Goal: Contribute content

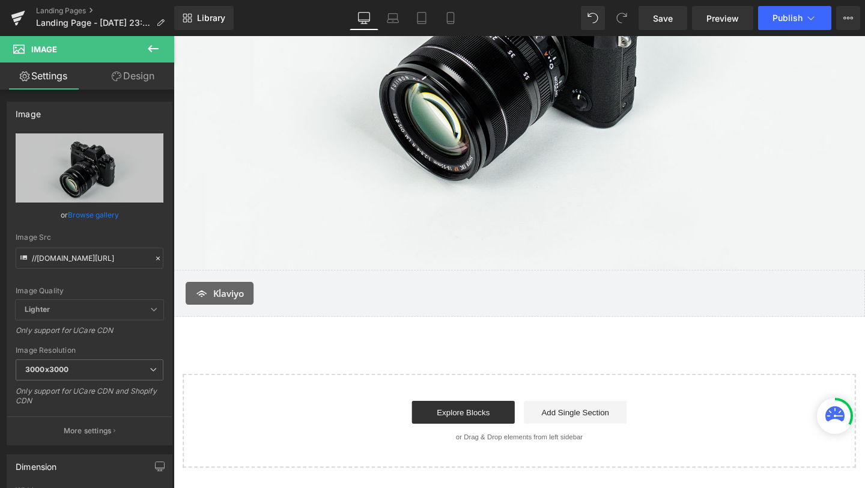
click at [432, 308] on div "Klaviyo" at bounding box center [537, 306] width 702 height 24
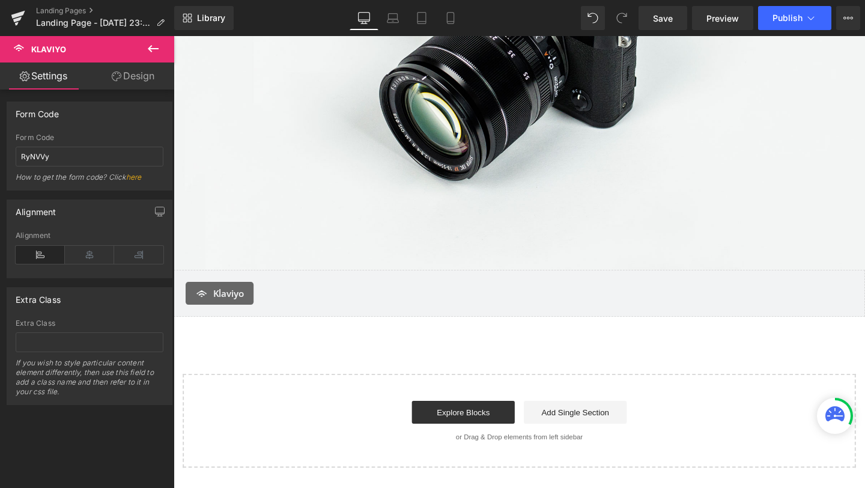
click at [159, 49] on icon at bounding box center [153, 48] width 14 height 14
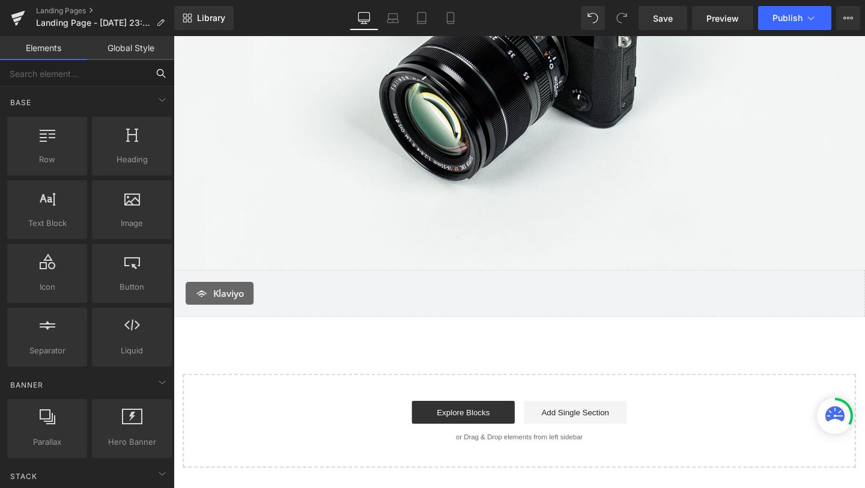
click at [86, 85] on input "text" at bounding box center [74, 73] width 148 height 26
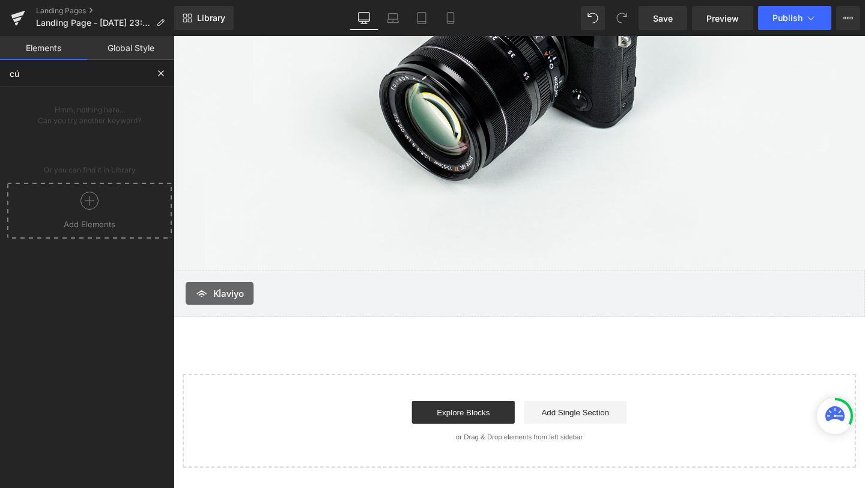
type input "cus"
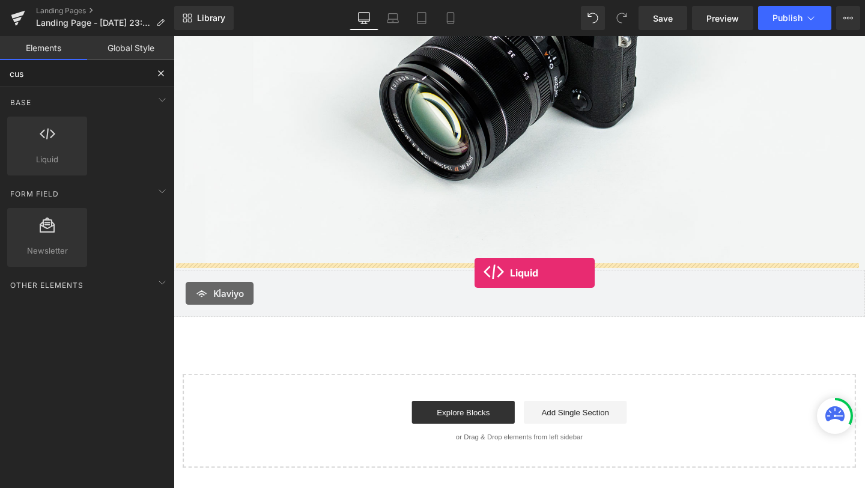
drag, startPoint x: 214, startPoint y: 177, endPoint x: 490, endPoint y: 285, distance: 296.9
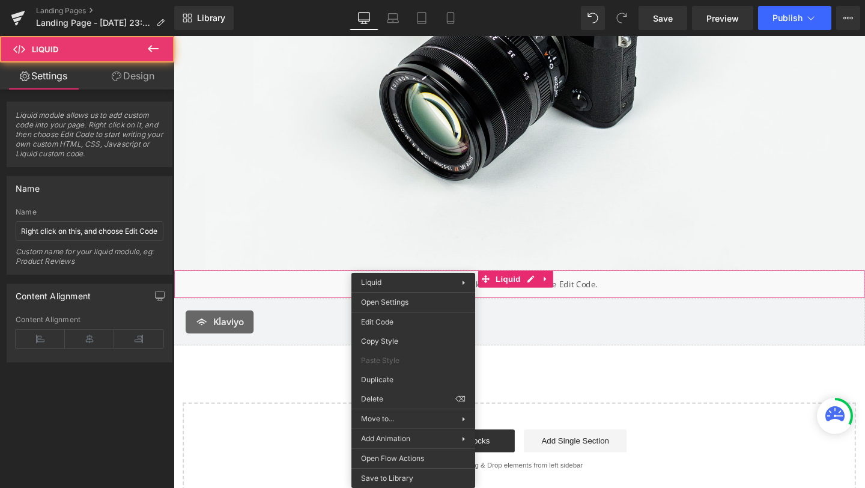
drag, startPoint x: 422, startPoint y: 294, endPoint x: 584, endPoint y: 318, distance: 163.9
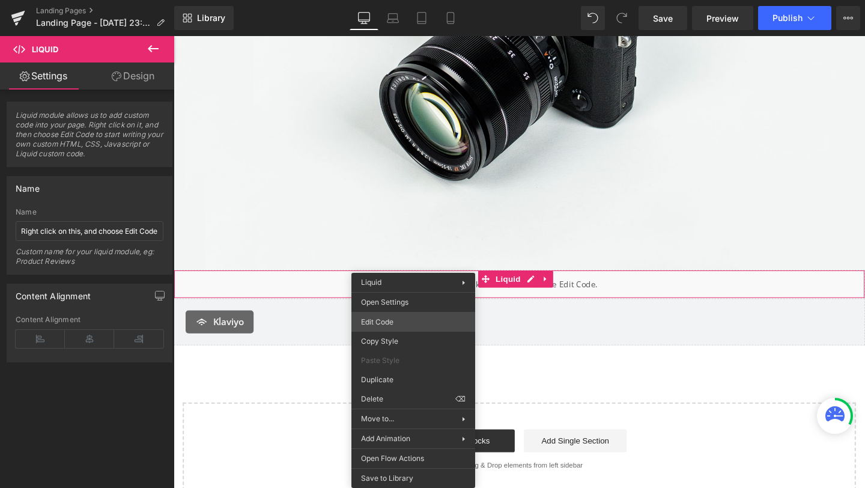
click at [386, 0] on div "Liquid You are previewing how the will restyle your page. You can not edit Elem…" at bounding box center [432, 0] width 865 height 0
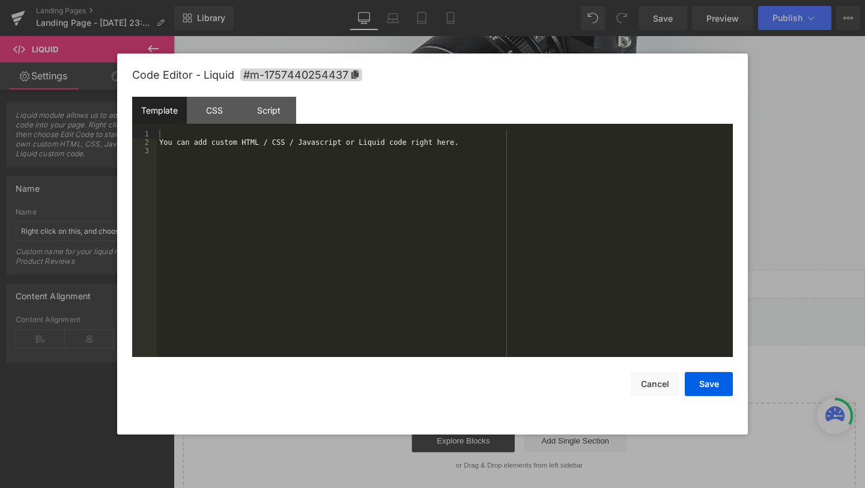
click at [340, 257] on div "You can add custom HTML / CSS / Javascript or Liquid code right here." at bounding box center [445, 252] width 576 height 244
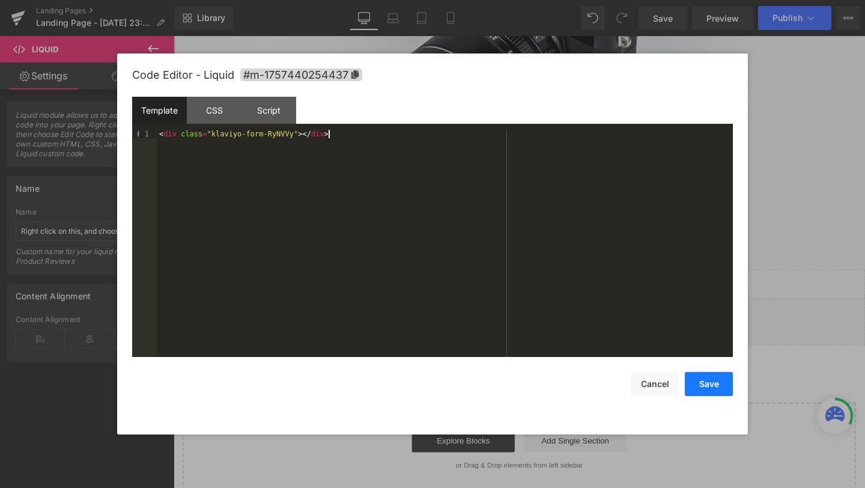
click at [707, 384] on button "Save" at bounding box center [709, 384] width 48 height 24
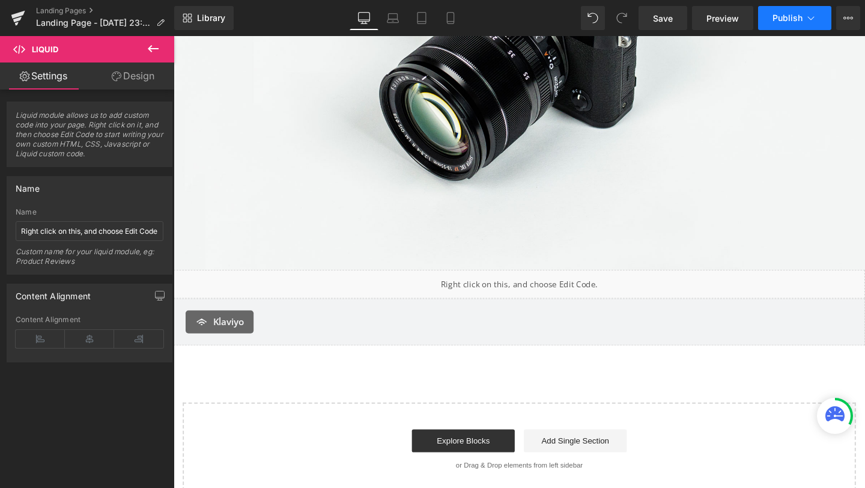
click at [789, 13] on span "Publish" at bounding box center [787, 18] width 30 height 10
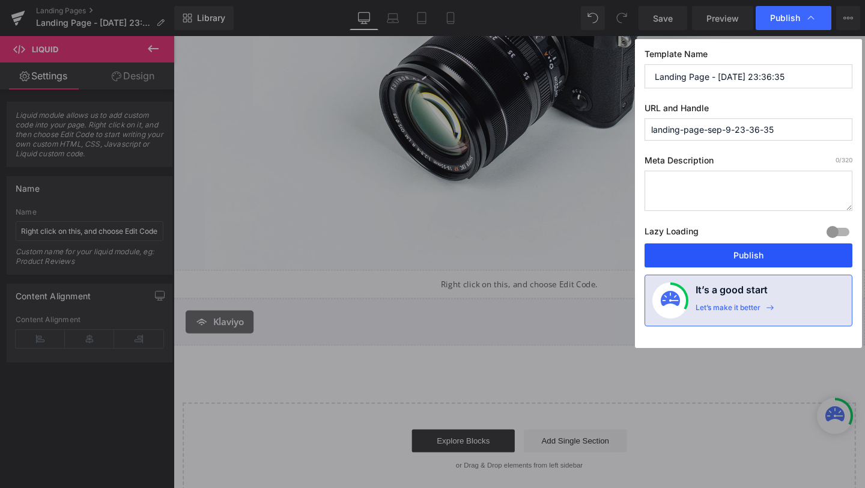
click at [717, 257] on button "Publish" at bounding box center [748, 255] width 208 height 24
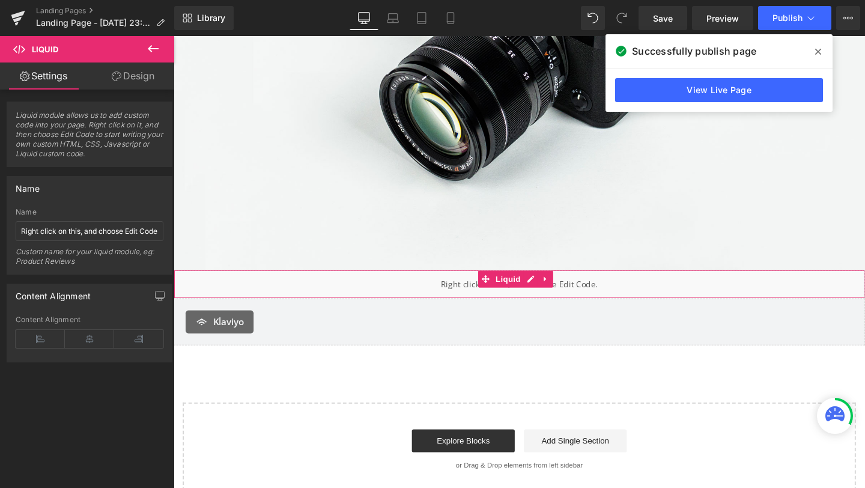
click at [440, 287] on div "Liquid" at bounding box center [537, 297] width 727 height 30
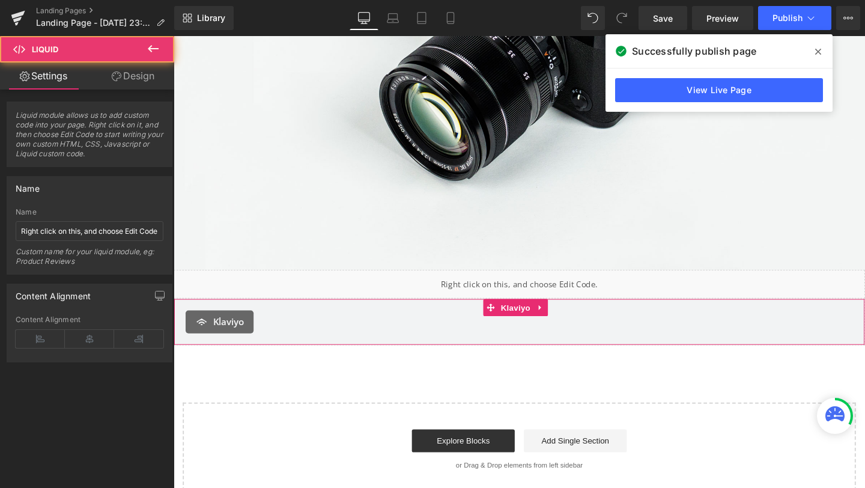
click at [344, 335] on div "Klaviyo" at bounding box center [537, 336] width 702 height 24
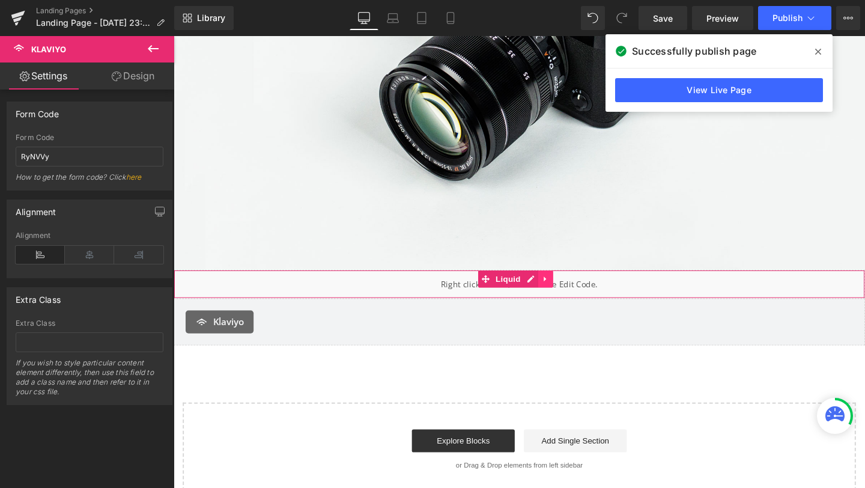
drag, startPoint x: 550, startPoint y: 296, endPoint x: 559, endPoint y: 288, distance: 12.3
click at [550, 296] on div "Liquid" at bounding box center [537, 297] width 727 height 30
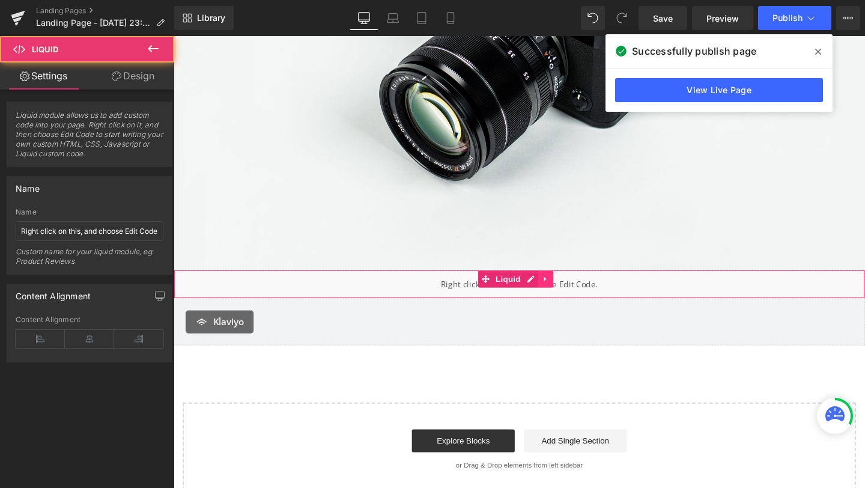
click at [564, 286] on icon at bounding box center [564, 290] width 8 height 9
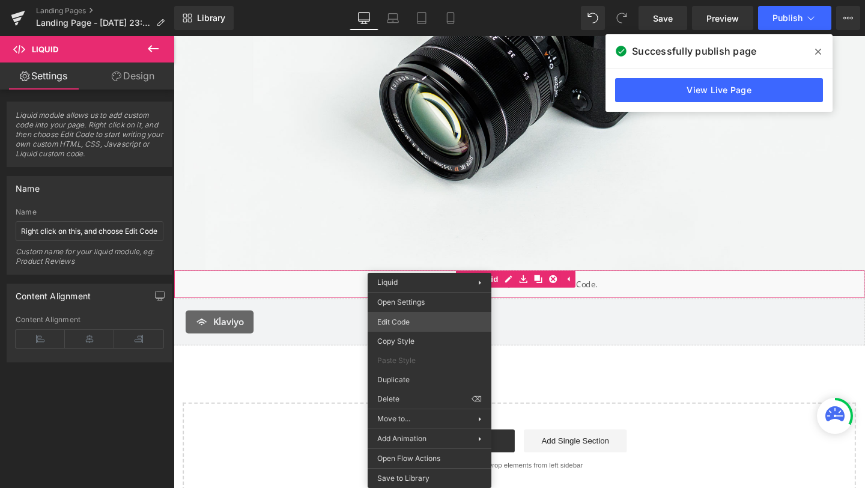
click at [402, 0] on div "Liquid You are previewing how the will restyle your page. You can not edit Elem…" at bounding box center [432, 0] width 865 height 0
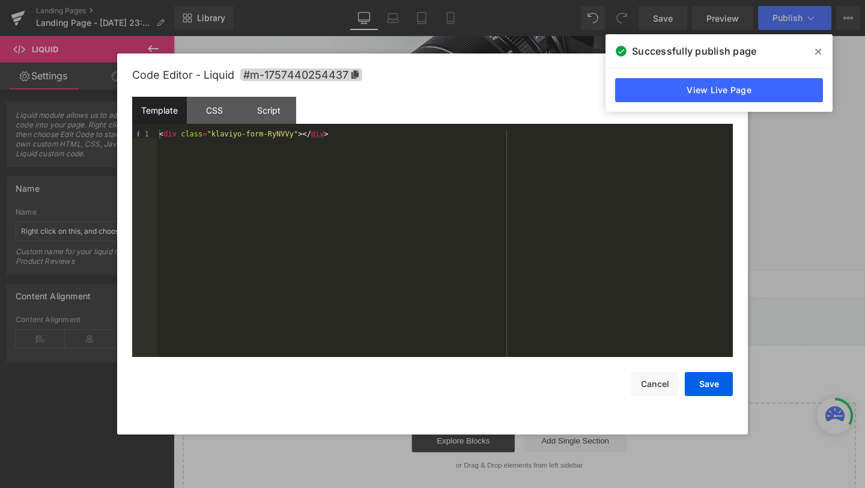
click at [285, 132] on div "< div class = "klaviyo-form-RyNVVy" > </ div >" at bounding box center [445, 252] width 576 height 244
click at [699, 388] on button "Save" at bounding box center [709, 384] width 48 height 24
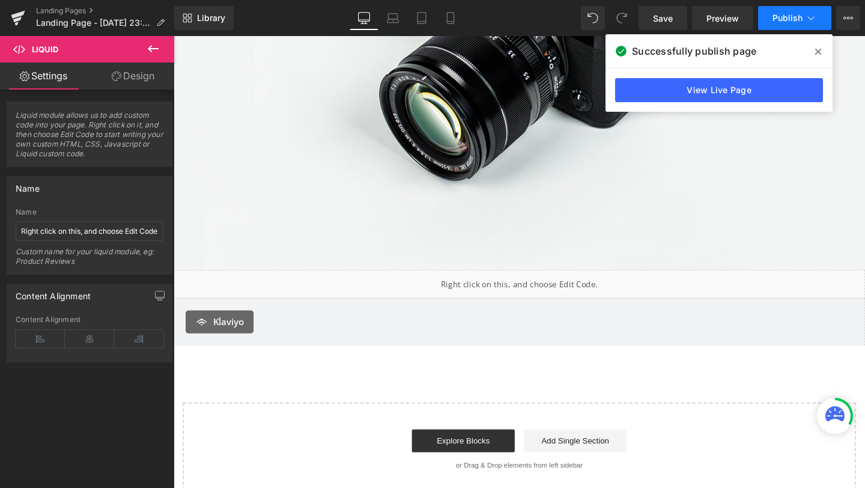
click at [790, 16] on span "Publish" at bounding box center [787, 18] width 30 height 10
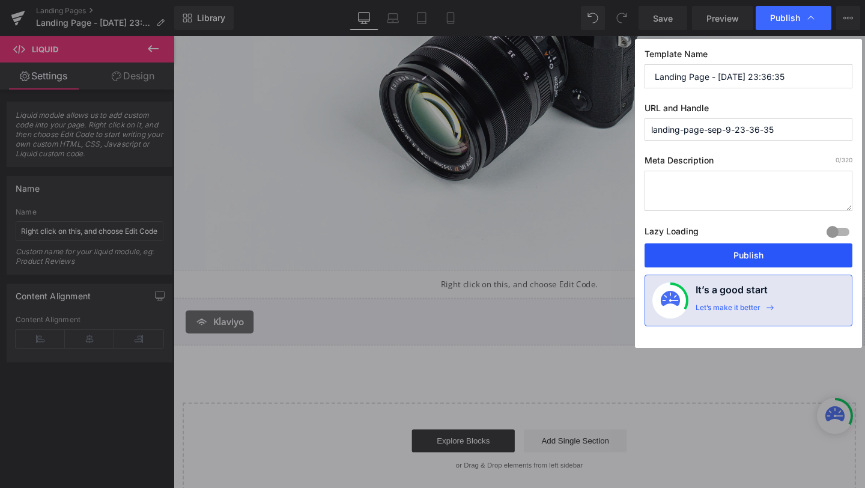
click at [707, 261] on button "Publish" at bounding box center [748, 255] width 208 height 24
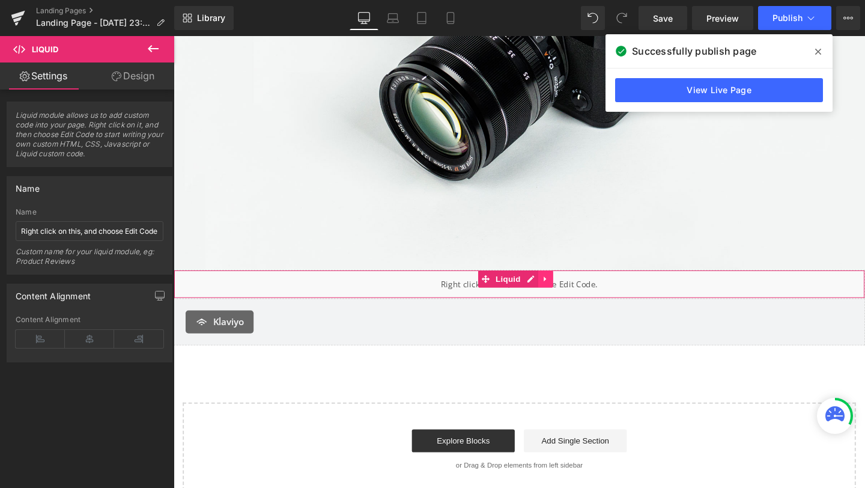
click at [566, 286] on icon at bounding box center [564, 290] width 8 height 9
click at [573, 287] on icon at bounding box center [572, 291] width 8 height 8
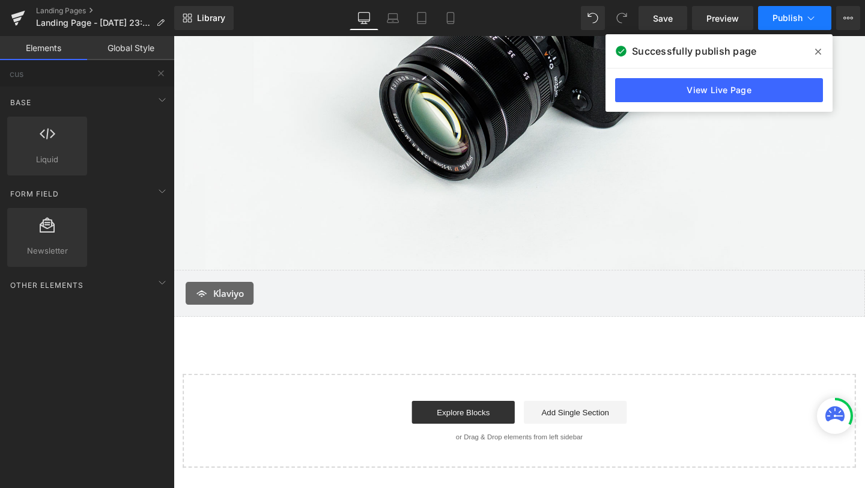
click at [786, 16] on span "Publish" at bounding box center [787, 18] width 30 height 10
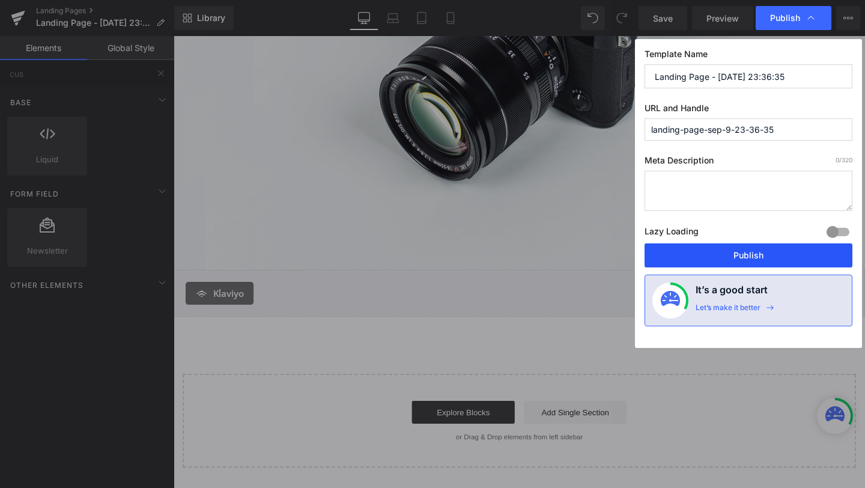
click at [721, 248] on button "Publish" at bounding box center [748, 255] width 208 height 24
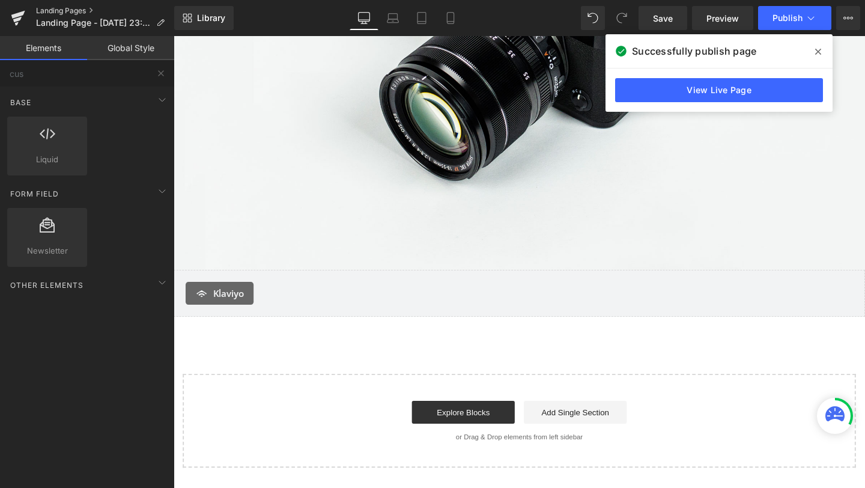
click at [46, 6] on link "Landing Pages" at bounding box center [105, 11] width 138 height 10
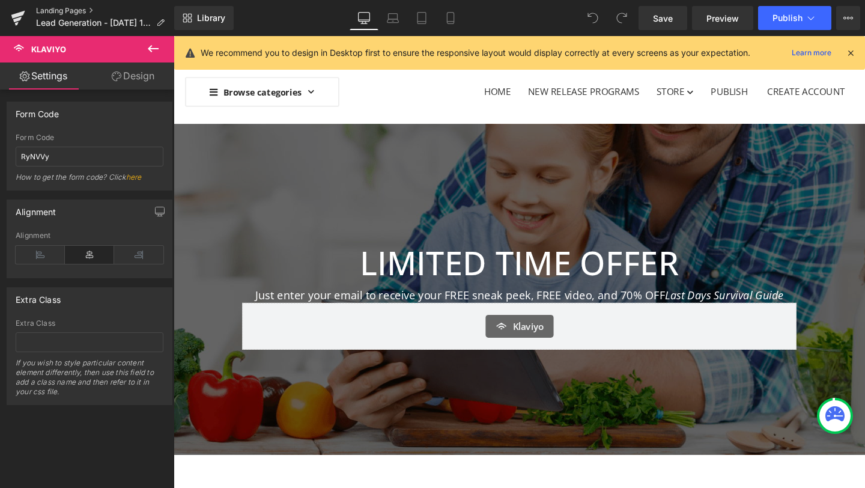
click at [58, 11] on link "Landing Pages" at bounding box center [105, 11] width 138 height 10
